Goal: Information Seeking & Learning: Find specific fact

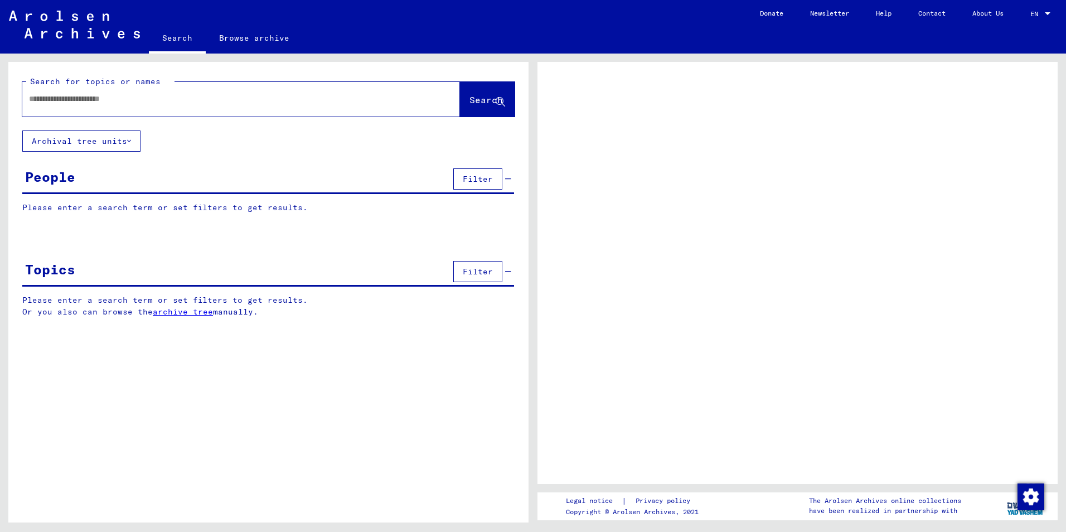
paste input "**********"
type input "**********"
click at [491, 99] on span "Search" at bounding box center [485, 99] width 33 height 11
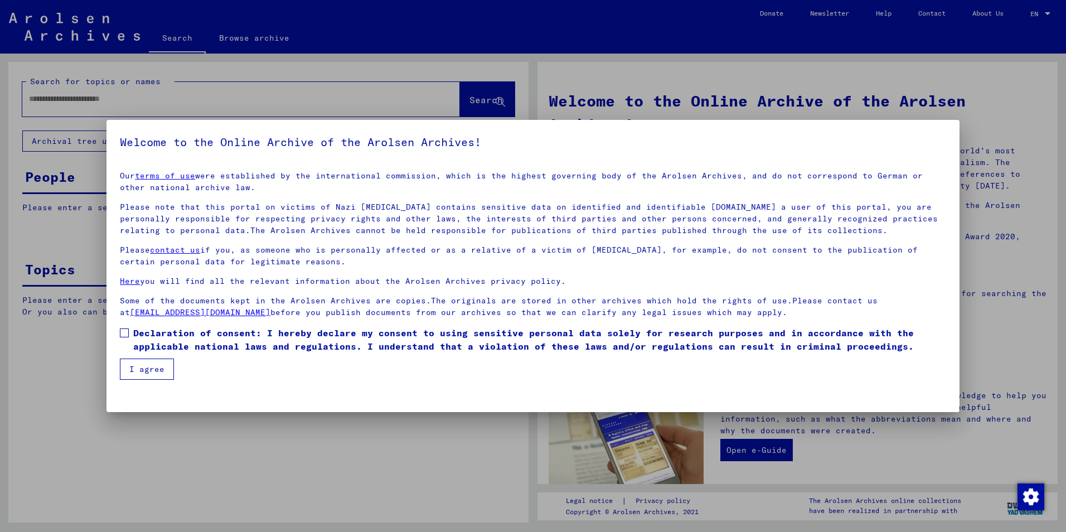
click at [119, 331] on mat-dialog-content "Our terms of use were established by the international commission, which is the…" at bounding box center [533, 270] width 853 height 217
click at [125, 333] on span at bounding box center [124, 332] width 9 height 9
click at [139, 366] on button "I agree" at bounding box center [147, 369] width 54 height 21
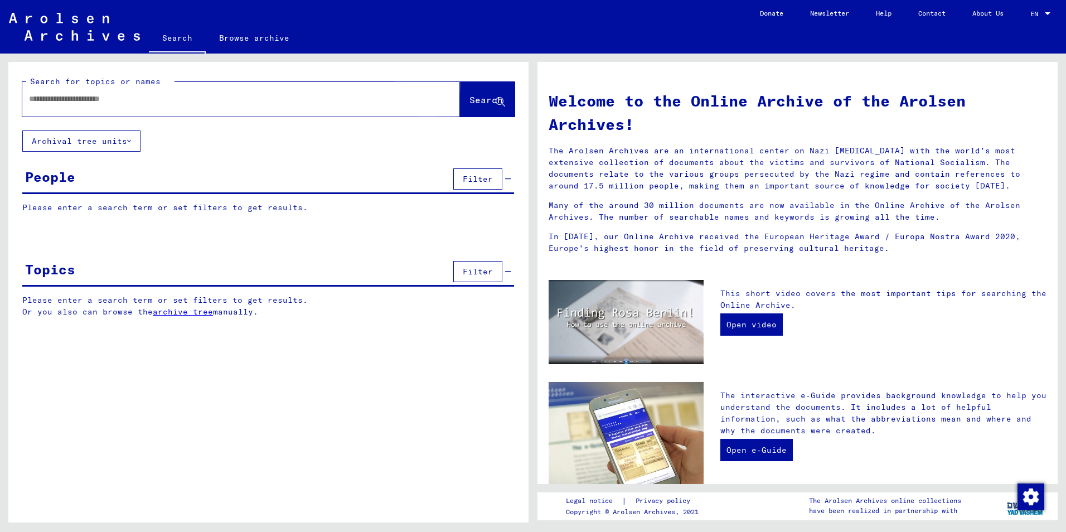
click at [473, 98] on span "Search" at bounding box center [485, 99] width 33 height 11
paste input "**********"
type input "**********"
click at [480, 99] on span "Search" at bounding box center [485, 99] width 33 height 11
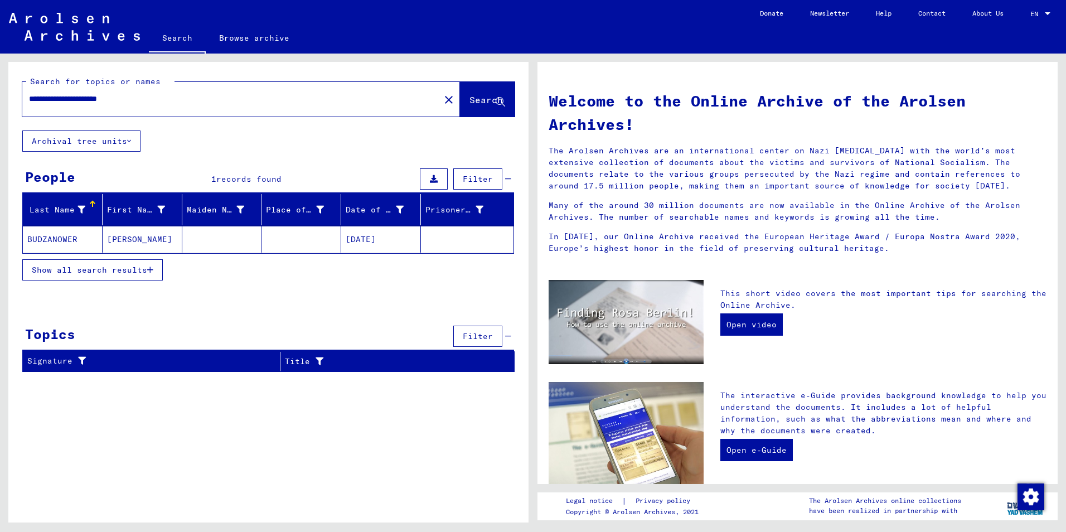
click at [137, 240] on mat-cell "[PERSON_NAME]" at bounding box center [143, 239] width 80 height 27
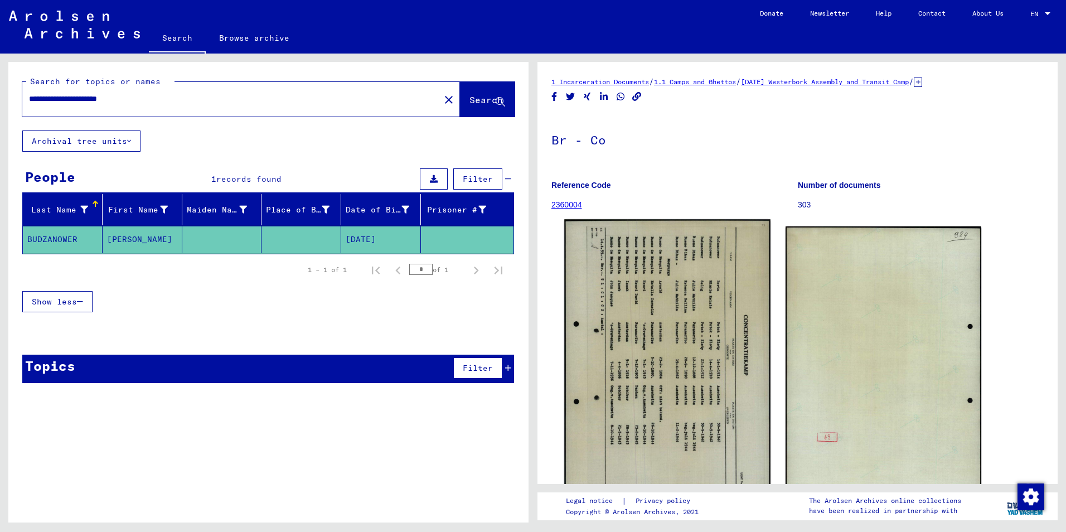
click at [720, 370] on img at bounding box center [667, 363] width 206 height 288
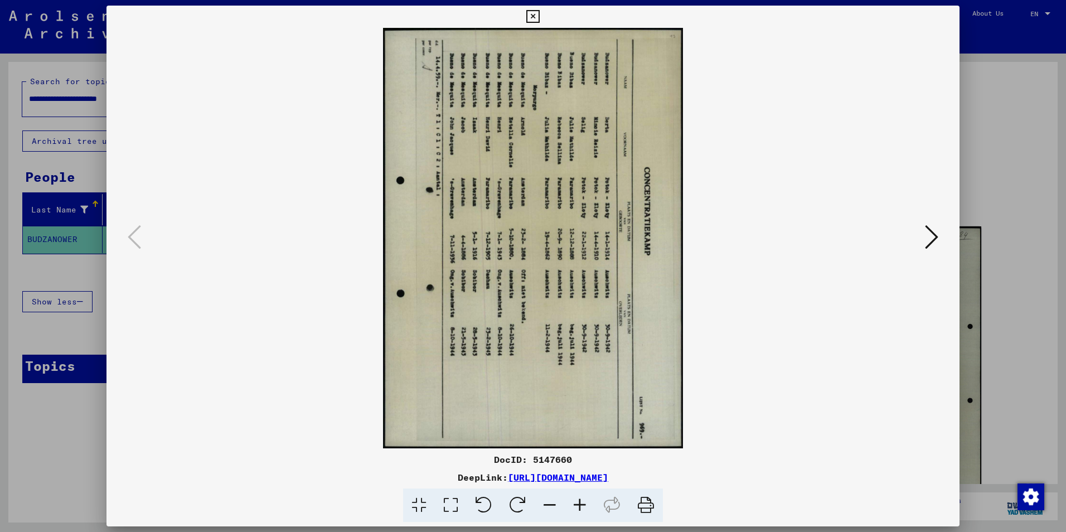
click at [480, 511] on icon at bounding box center [484, 505] width 34 height 34
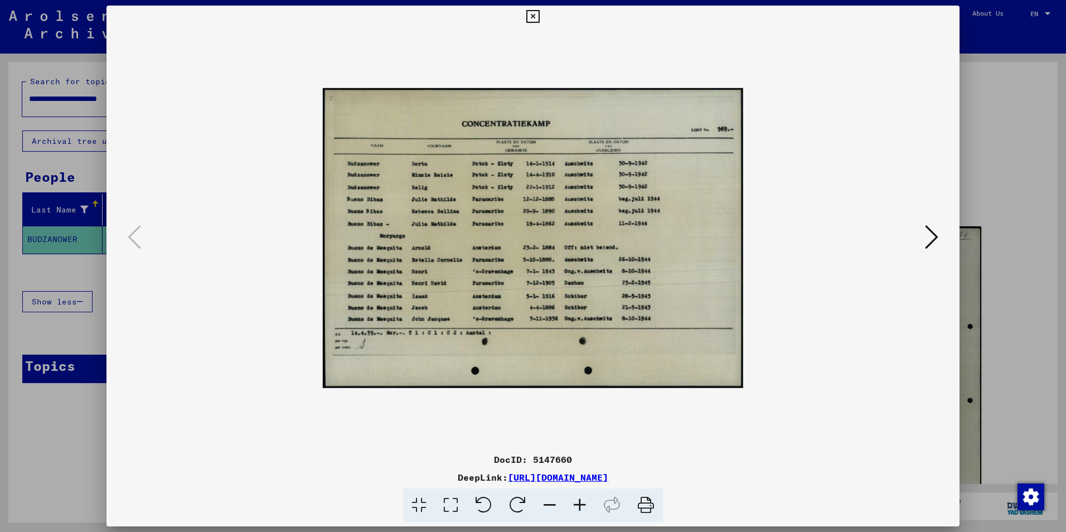
click at [580, 501] on icon at bounding box center [580, 505] width 30 height 34
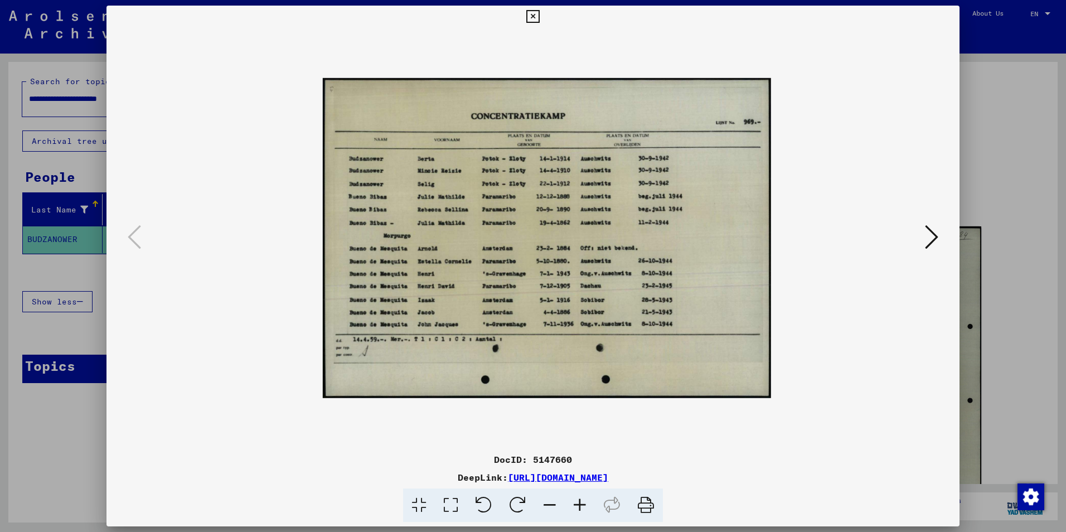
click at [580, 501] on icon at bounding box center [580, 505] width 30 height 34
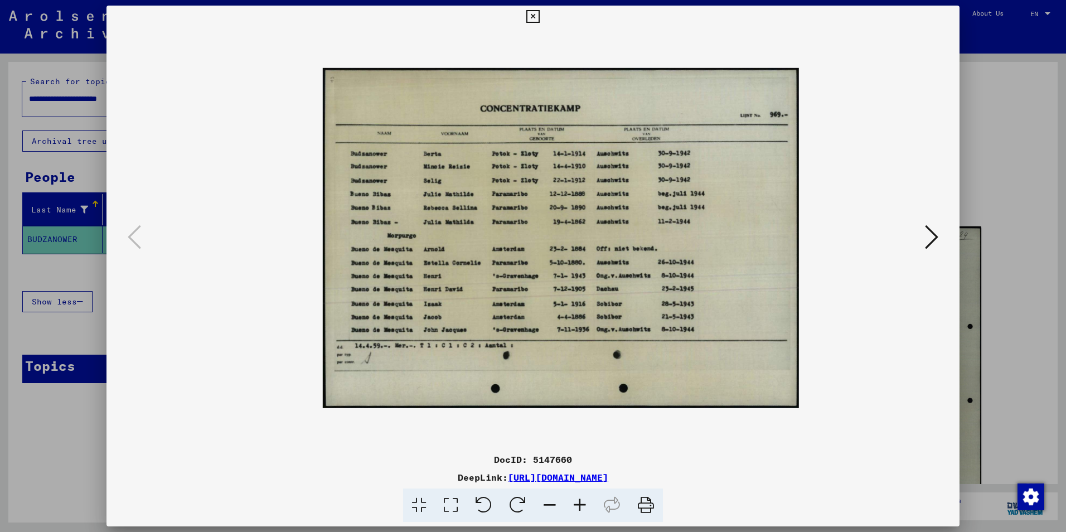
click at [580, 501] on icon at bounding box center [580, 505] width 30 height 34
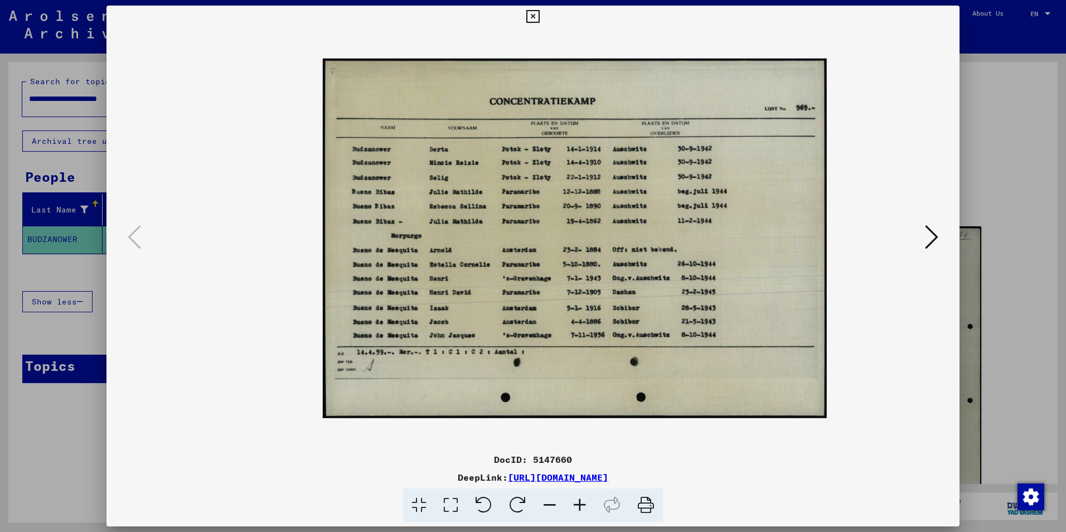
click at [580, 501] on icon at bounding box center [580, 505] width 30 height 34
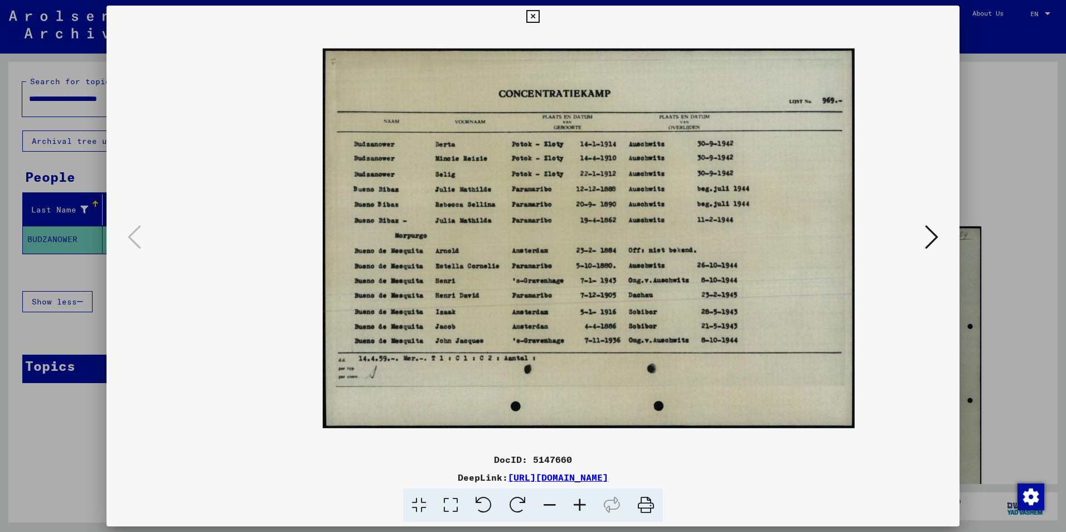
click at [580, 501] on icon at bounding box center [580, 505] width 30 height 34
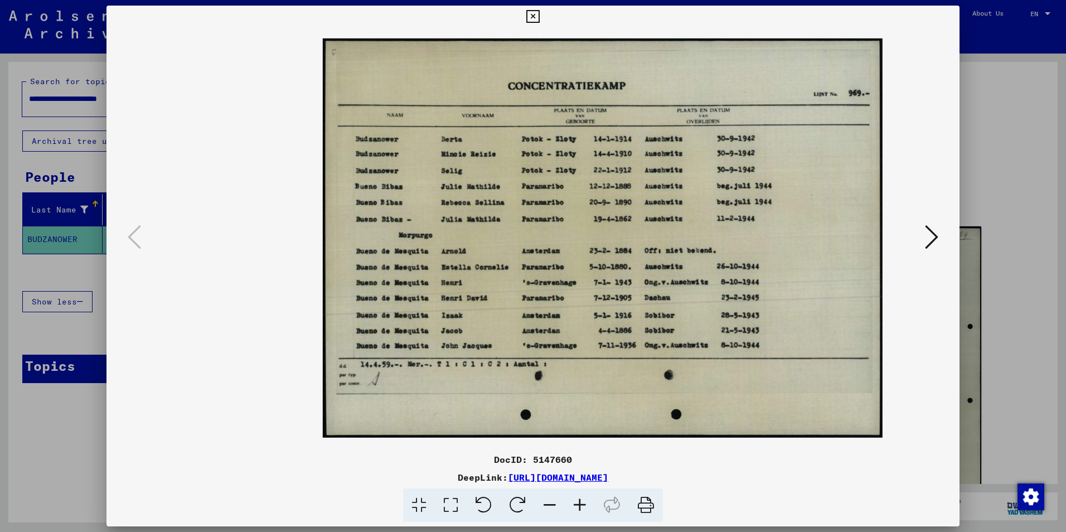
click at [580, 501] on icon at bounding box center [580, 505] width 30 height 34
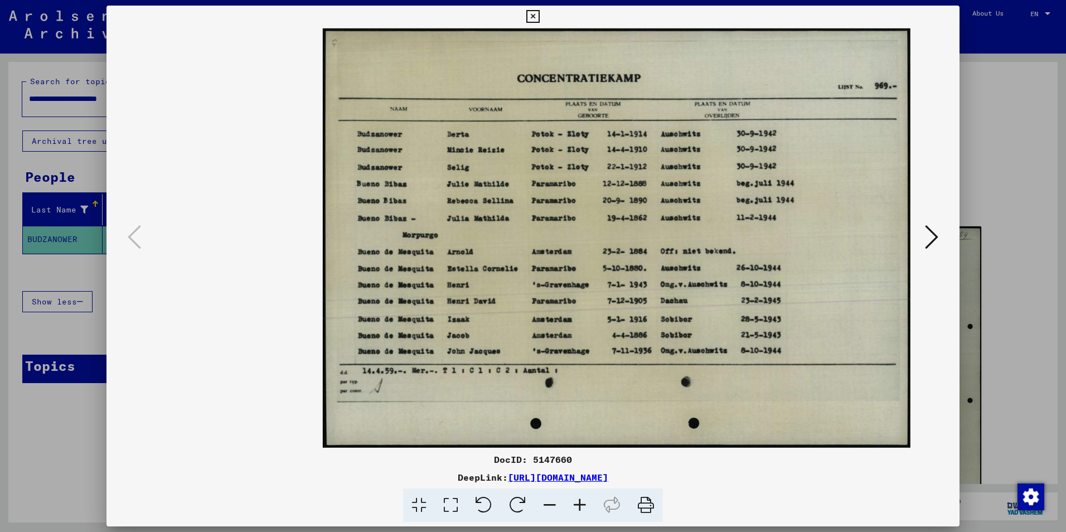
click at [580, 501] on icon at bounding box center [580, 505] width 30 height 34
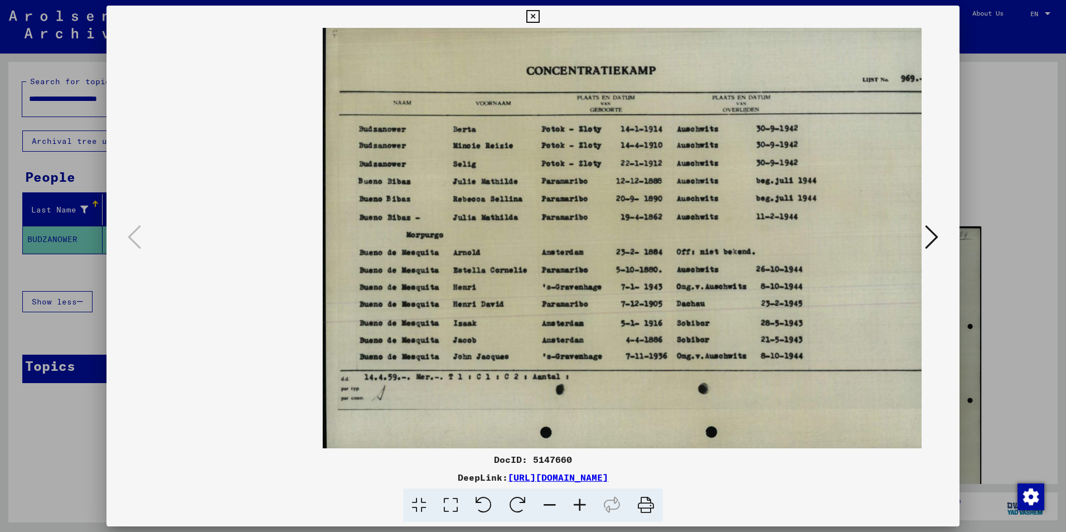
click at [582, 501] on icon at bounding box center [580, 505] width 30 height 34
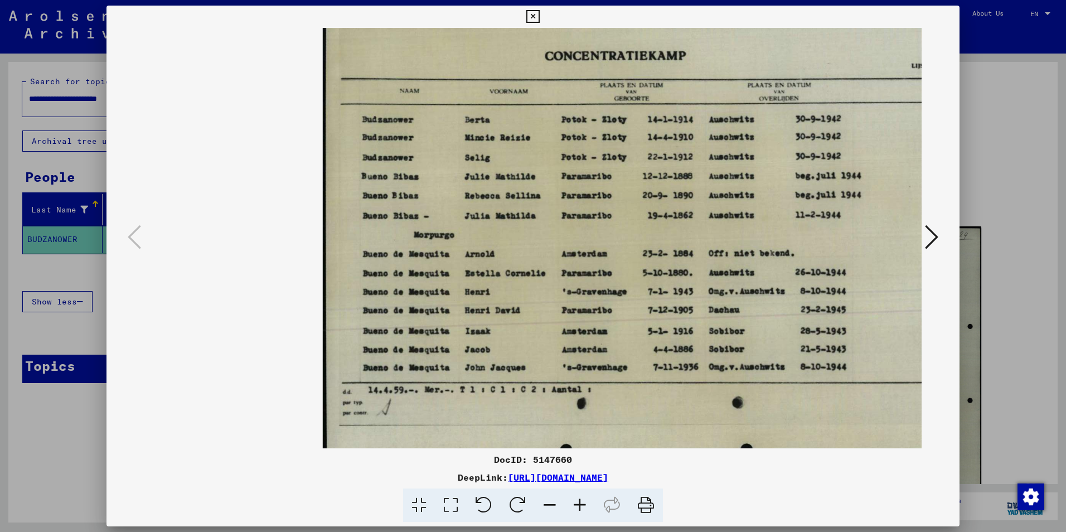
click at [931, 235] on icon at bounding box center [931, 237] width 13 height 27
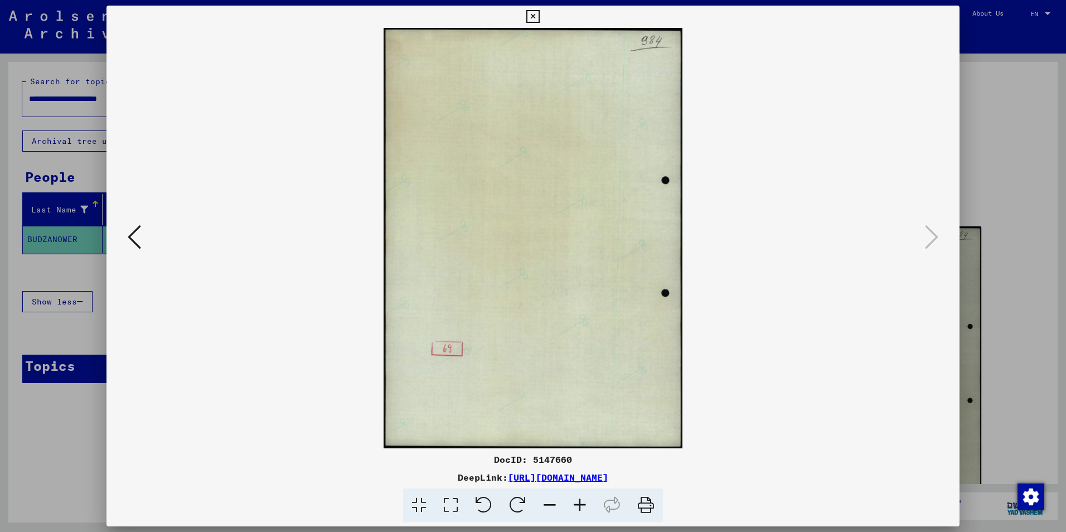
click at [141, 244] on icon at bounding box center [134, 237] width 13 height 27
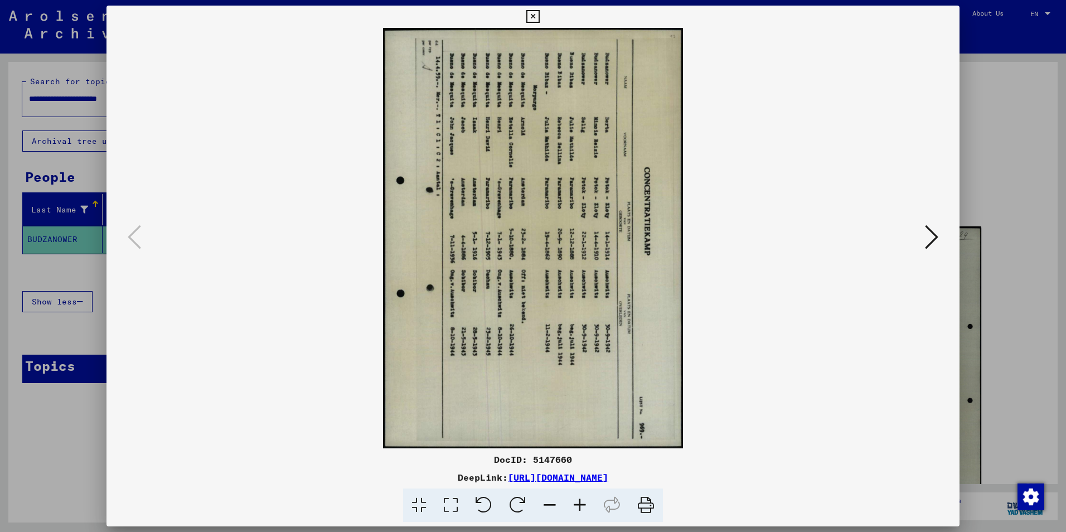
click at [1009, 170] on div at bounding box center [533, 266] width 1066 height 532
